Goal: Task Accomplishment & Management: Manage account settings

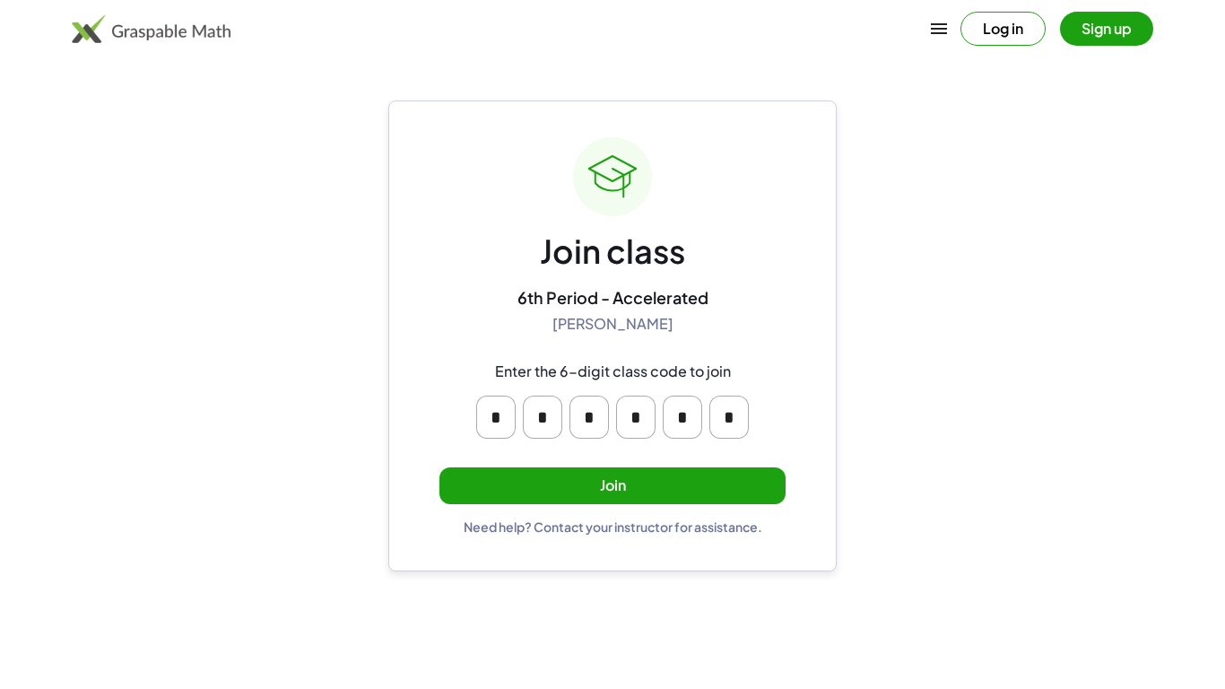
click at [499, 418] on input "*" at bounding box center [495, 416] width 39 height 43
click at [724, 369] on div "Enter the 6-digit class code to join" at bounding box center [613, 371] width 236 height 19
click at [685, 477] on button "Join" at bounding box center [612, 485] width 346 height 37
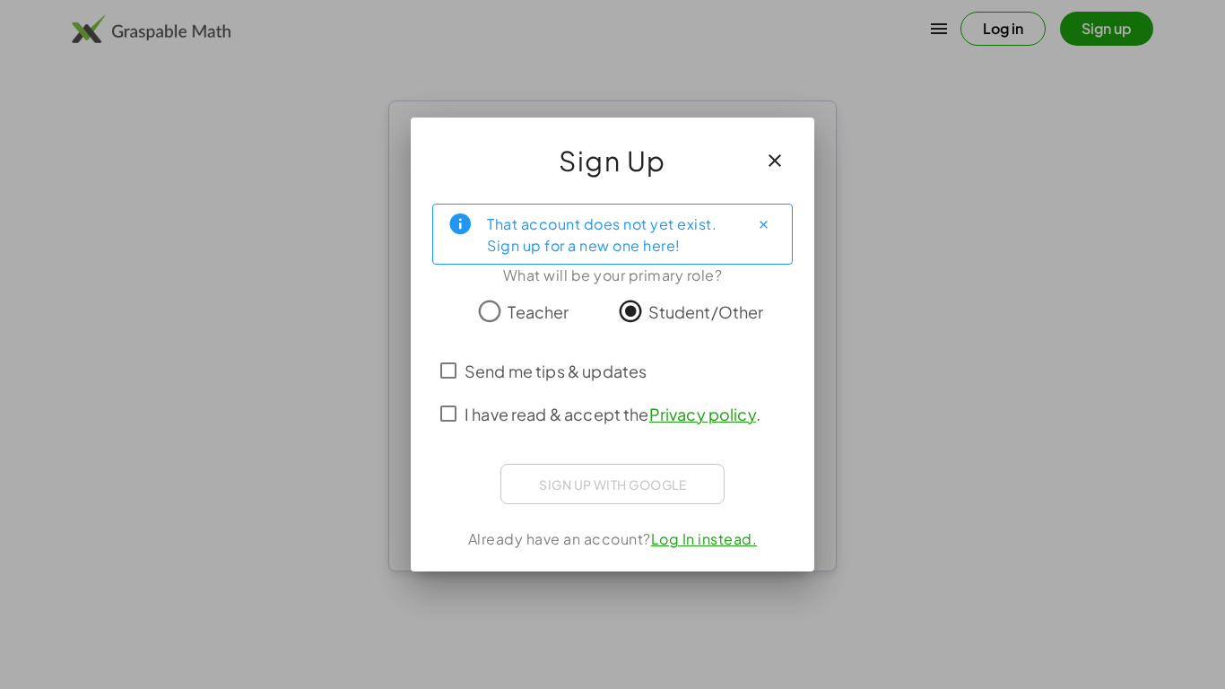
click at [569, 400] on label "I have read & accept the Privacy policy ." at bounding box center [612, 413] width 296 height 43
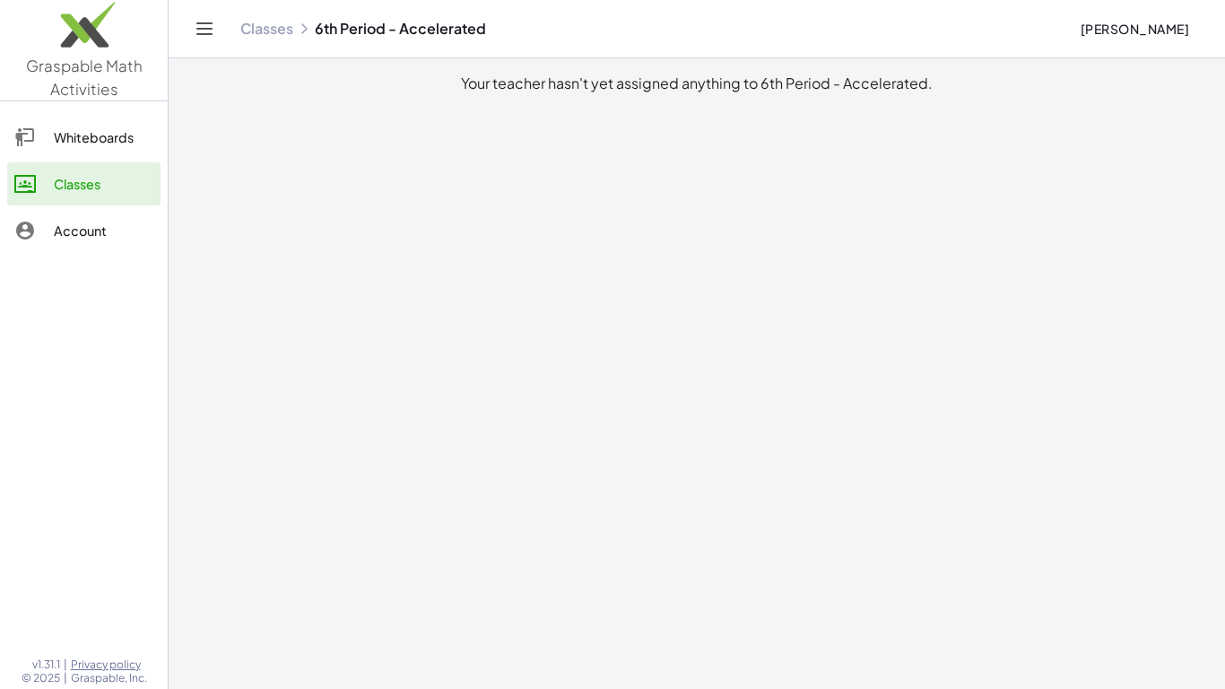
click at [682, 430] on main "Your teacher hasn't yet assigned anything to 6th Period - Accelerated." at bounding box center [697, 344] width 1056 height 689
click at [676, 430] on main "Your teacher hasn't yet assigned anything to 6th Period - Accelerated." at bounding box center [697, 344] width 1056 height 689
click at [79, 155] on link "Whiteboards" at bounding box center [83, 137] width 153 height 43
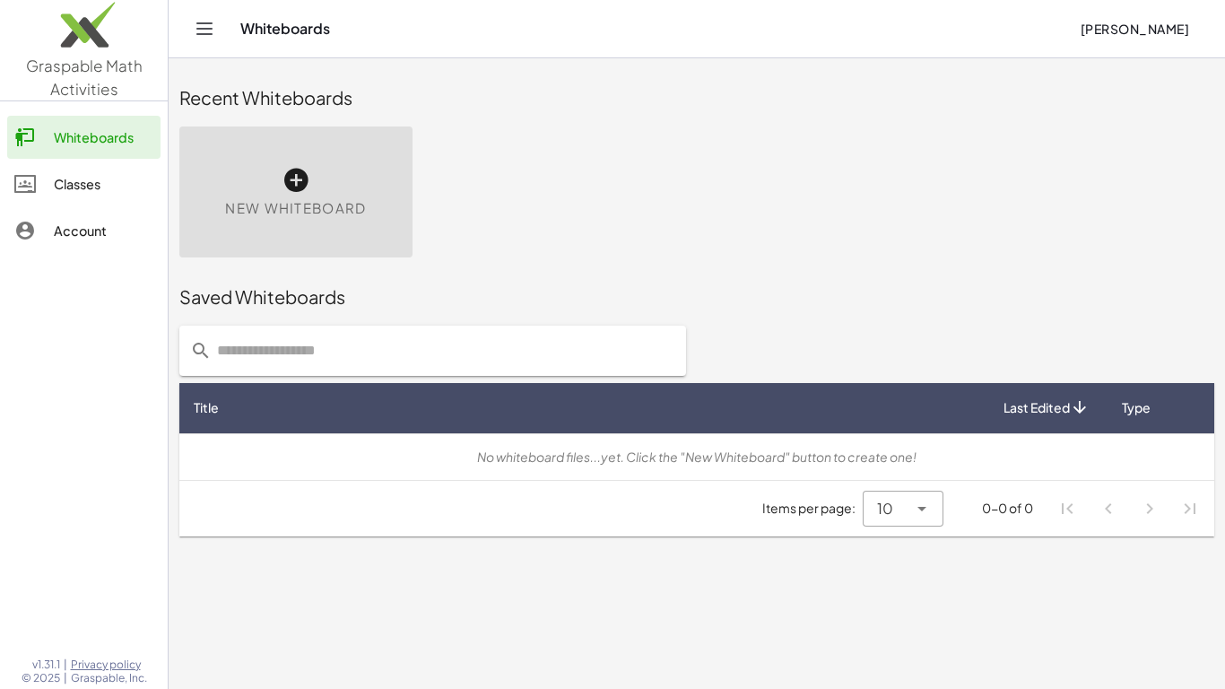
click at [42, 230] on div at bounding box center [33, 231] width 39 height 22
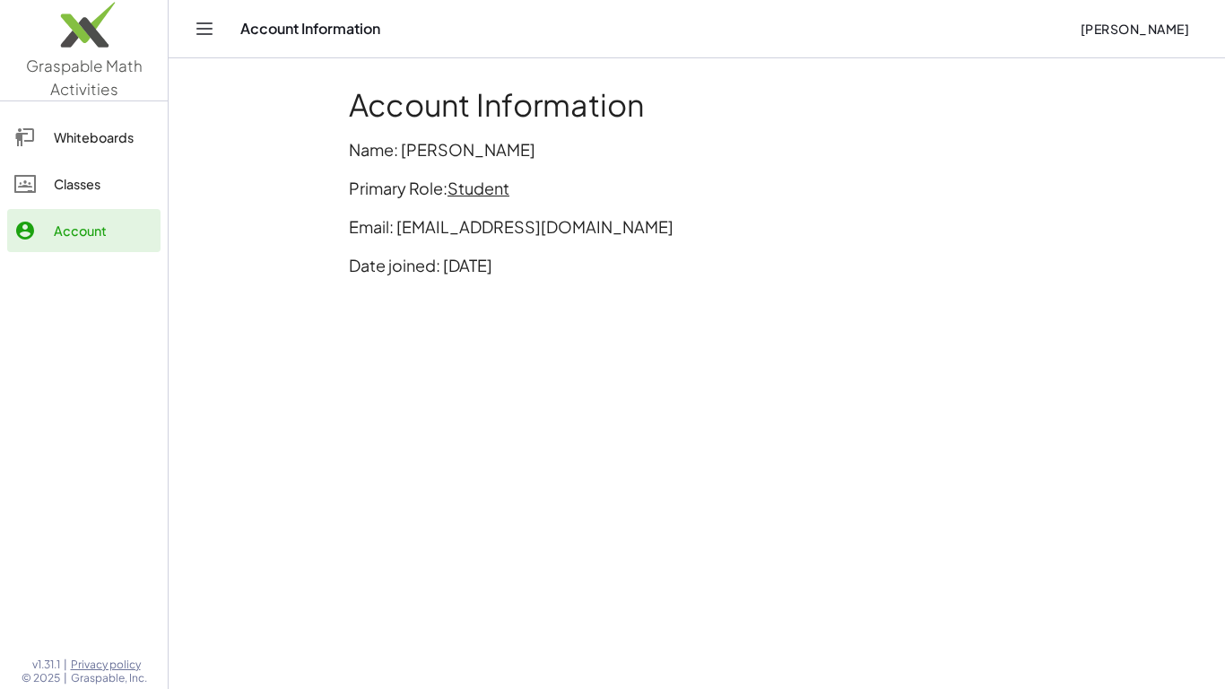
click at [57, 152] on link "Whiteboards" at bounding box center [83, 137] width 153 height 43
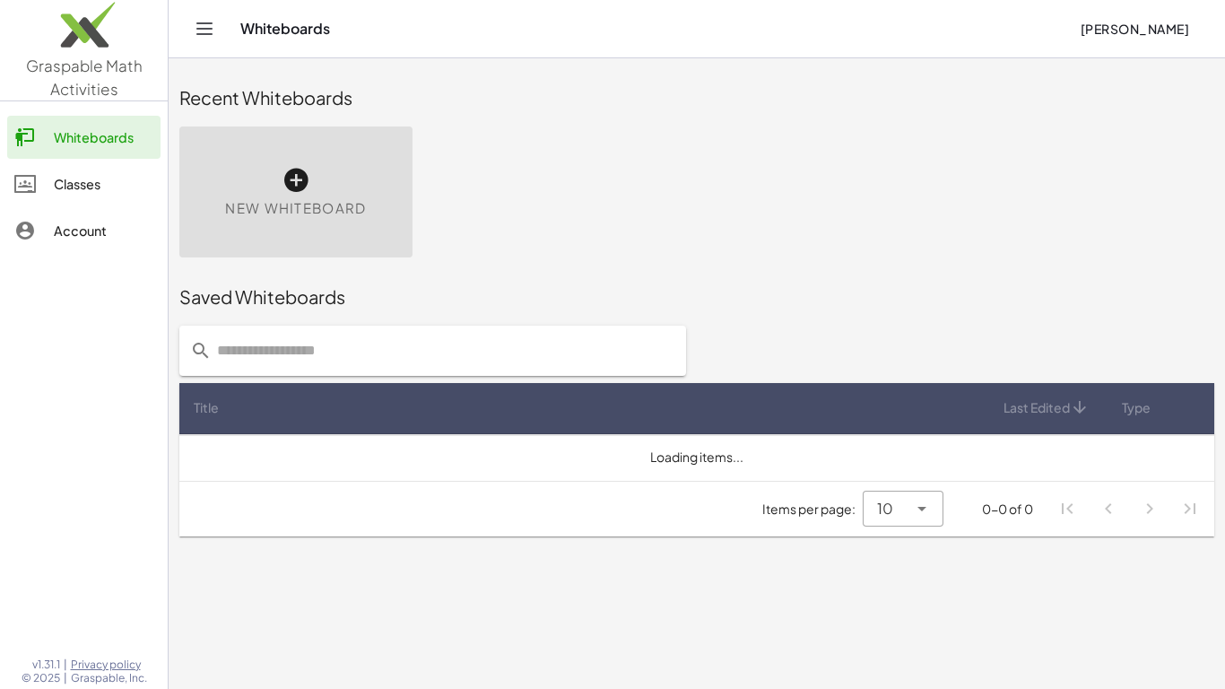
click at [65, 181] on div "Classes" at bounding box center [104, 184] width 100 height 22
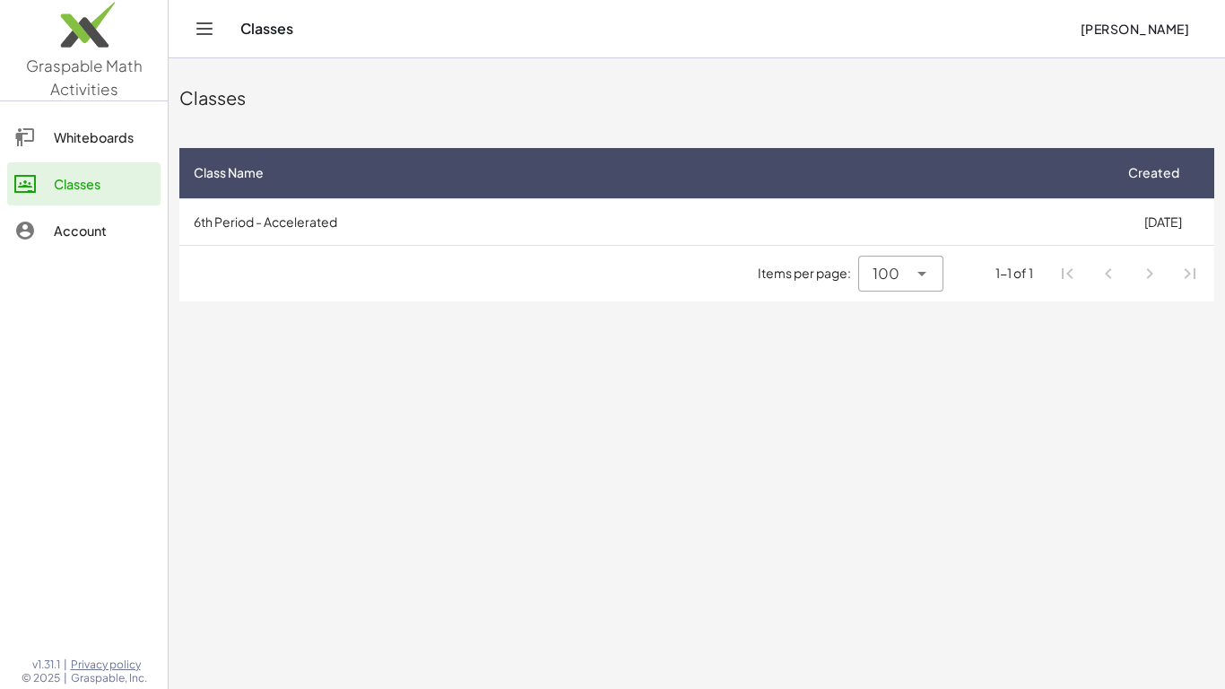
click at [259, 25] on div "Classes" at bounding box center [652, 29] width 825 height 18
click at [119, 198] on link "Classes" at bounding box center [83, 183] width 153 height 43
click at [247, 169] on span "Class Name" at bounding box center [229, 172] width 70 height 19
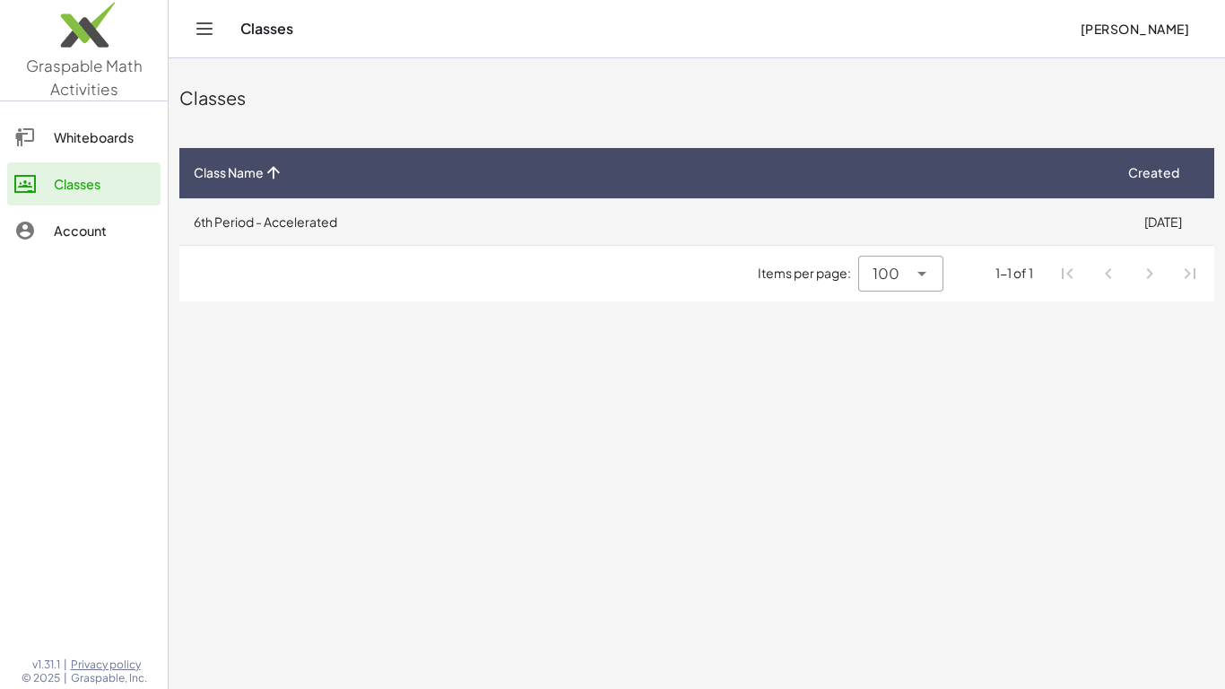
click at [265, 200] on td "6th Period - Accelerated" at bounding box center [645, 221] width 932 height 47
